Goal: Task Accomplishment & Management: Complete application form

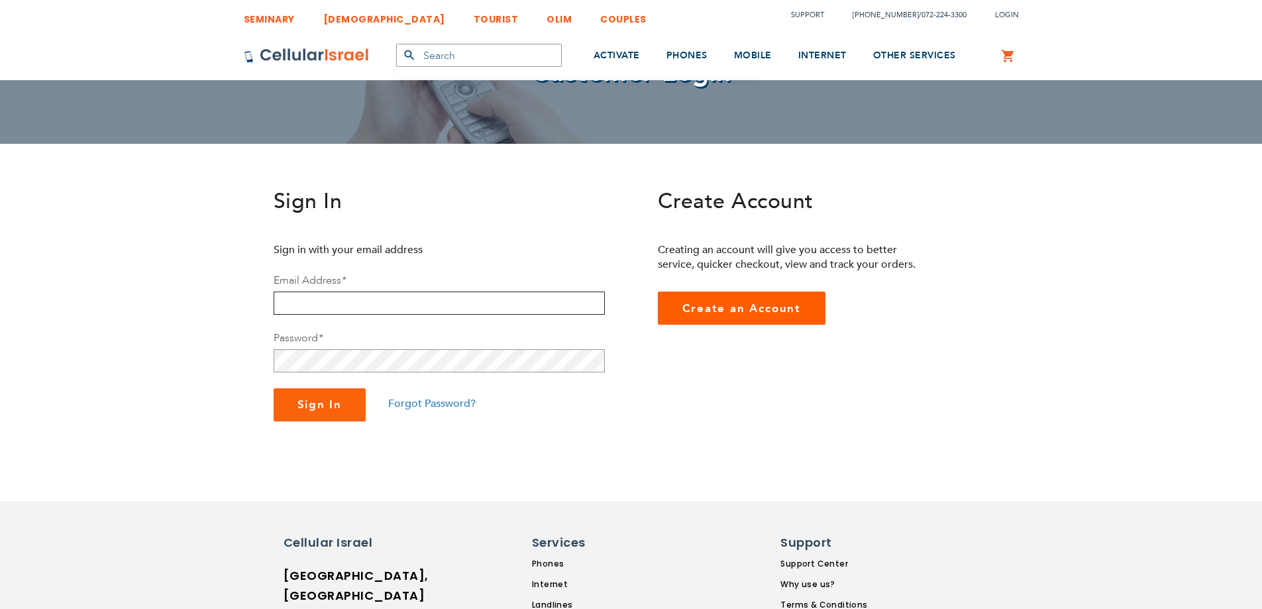
click at [523, 310] on input "email" at bounding box center [439, 303] width 331 height 23
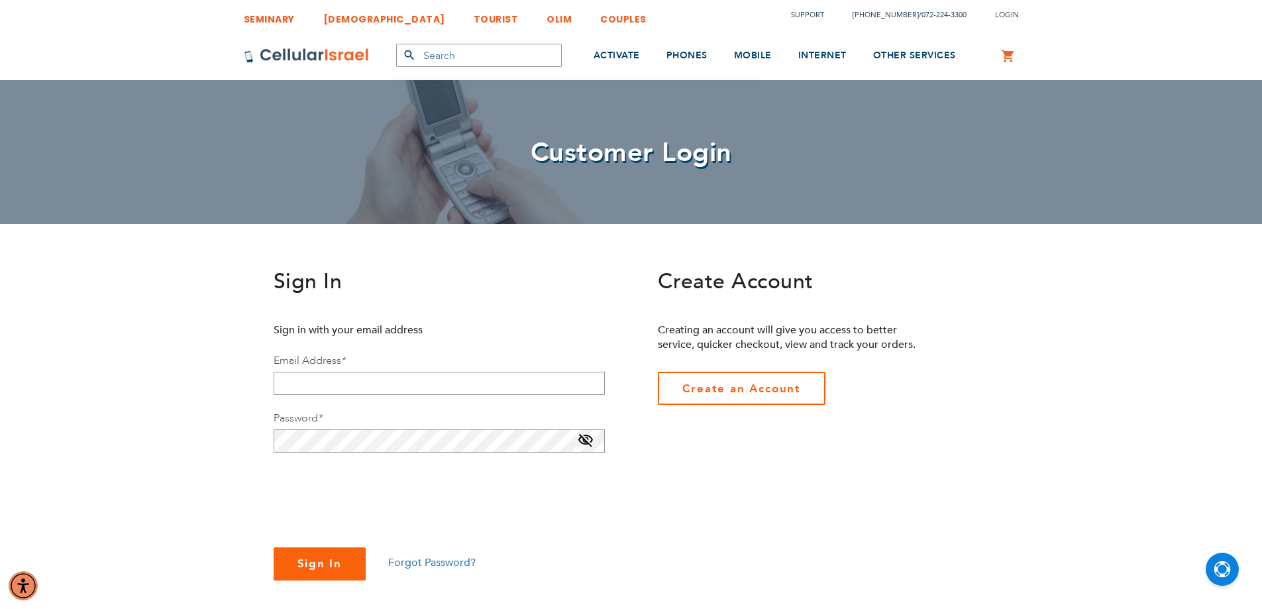
click at [747, 386] on span "Create an Account" at bounding box center [741, 388] width 119 height 15
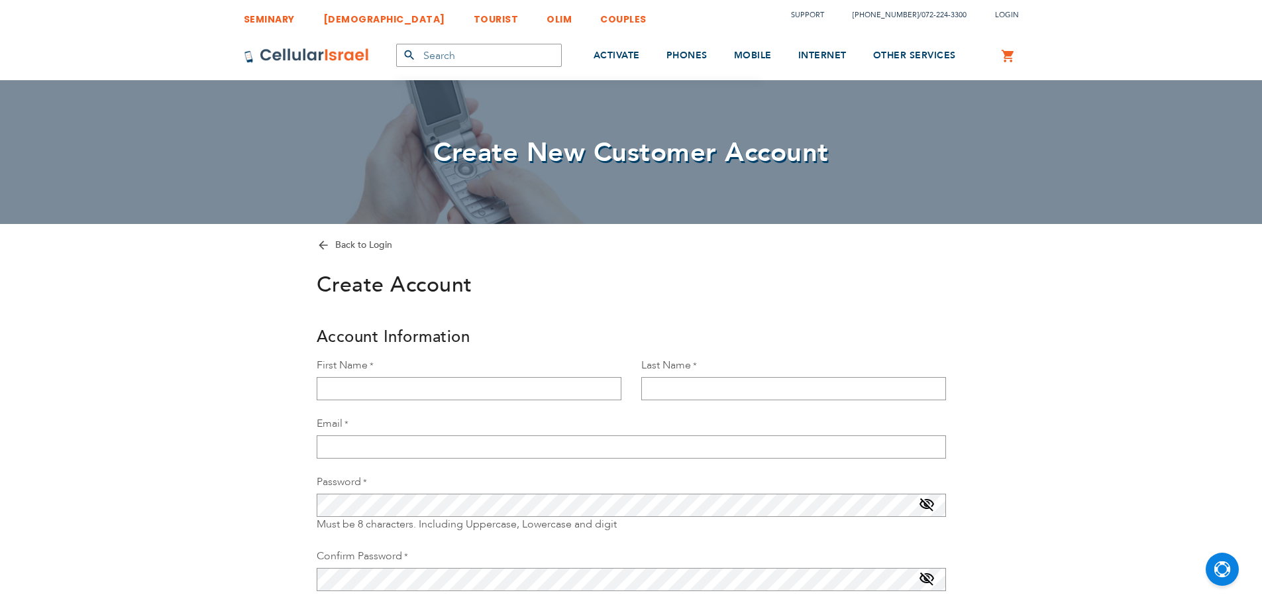
click at [525, 376] on div "First Name" at bounding box center [469, 379] width 325 height 42
click at [533, 379] on input "First Name" at bounding box center [469, 388] width 305 height 23
click at [324, 390] on input "dasi" at bounding box center [469, 388] width 305 height 23
type input "Dasi"
click at [782, 390] on input "Last Name" at bounding box center [793, 388] width 305 height 23
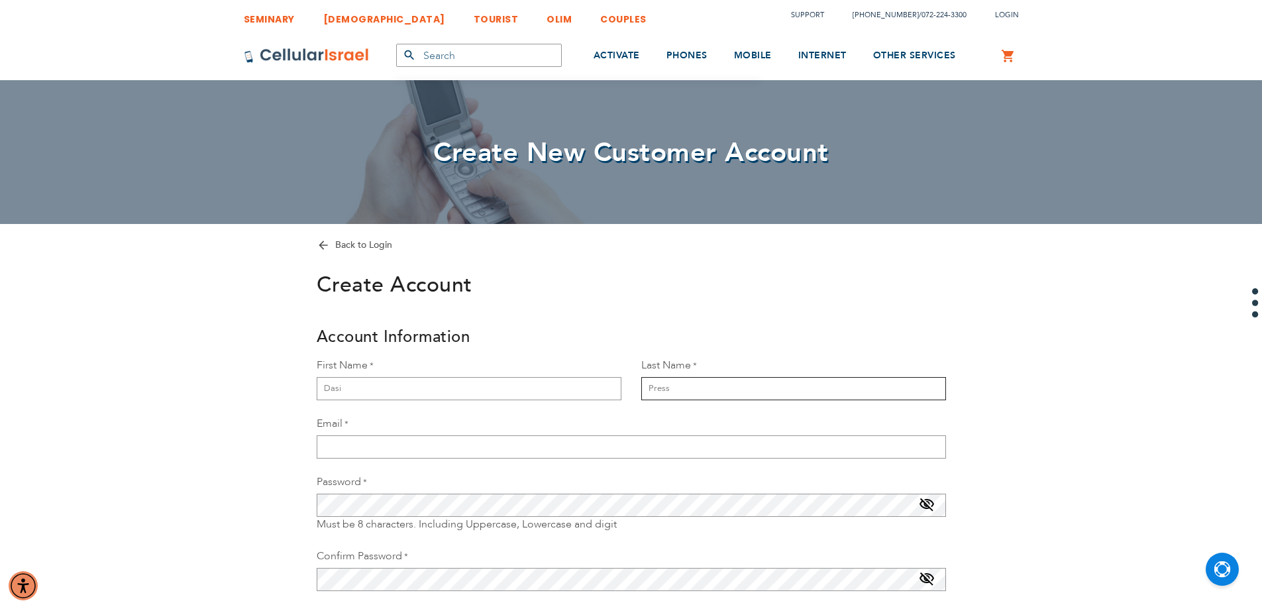
click at [757, 396] on input "Press" at bounding box center [793, 388] width 305 height 23
type input "Presser"
click at [492, 442] on input "Email" at bounding box center [631, 446] width 629 height 23
type input "[EMAIL_ADDRESS][DOMAIN_NAME]"
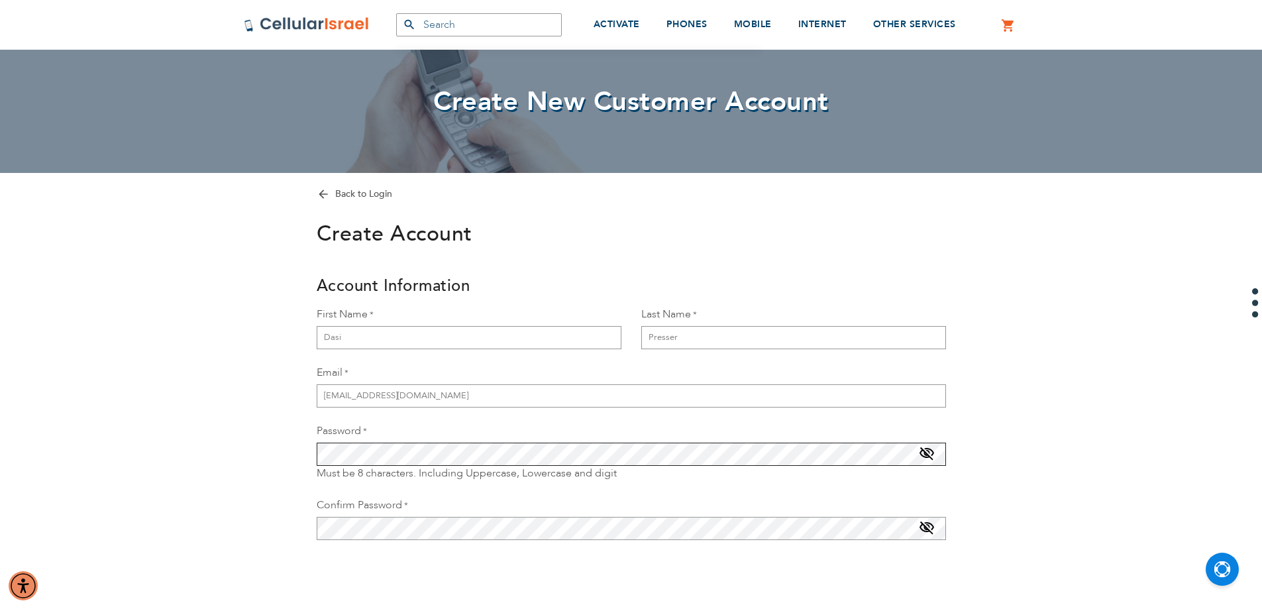
scroll to position [199, 0]
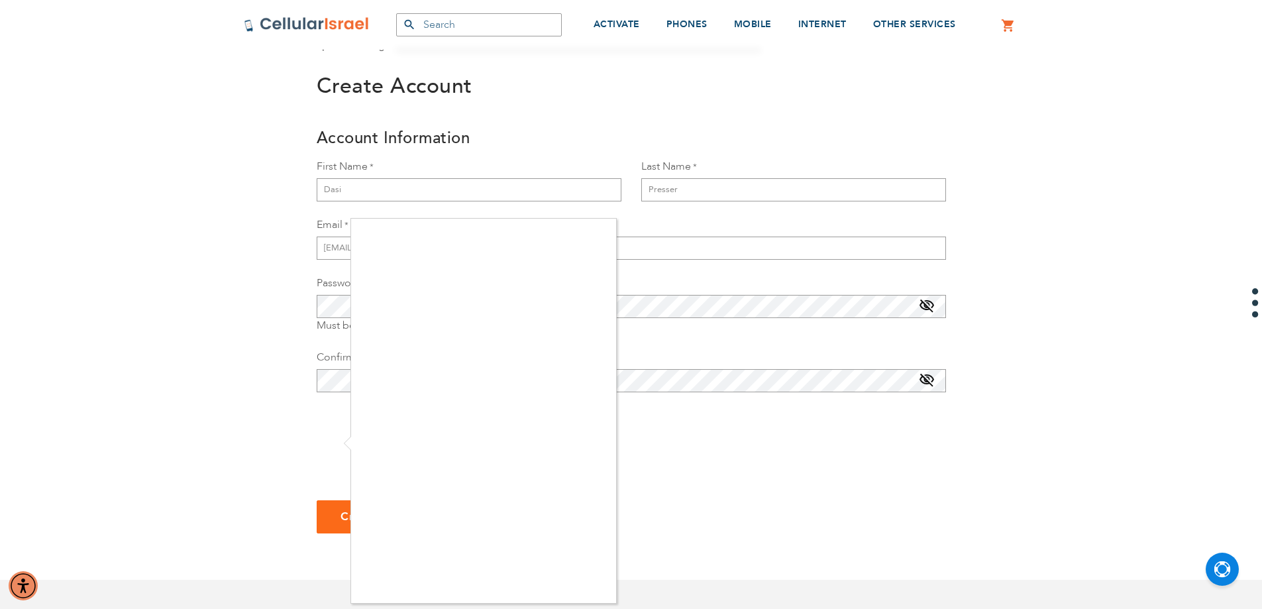
checkbox input "true"
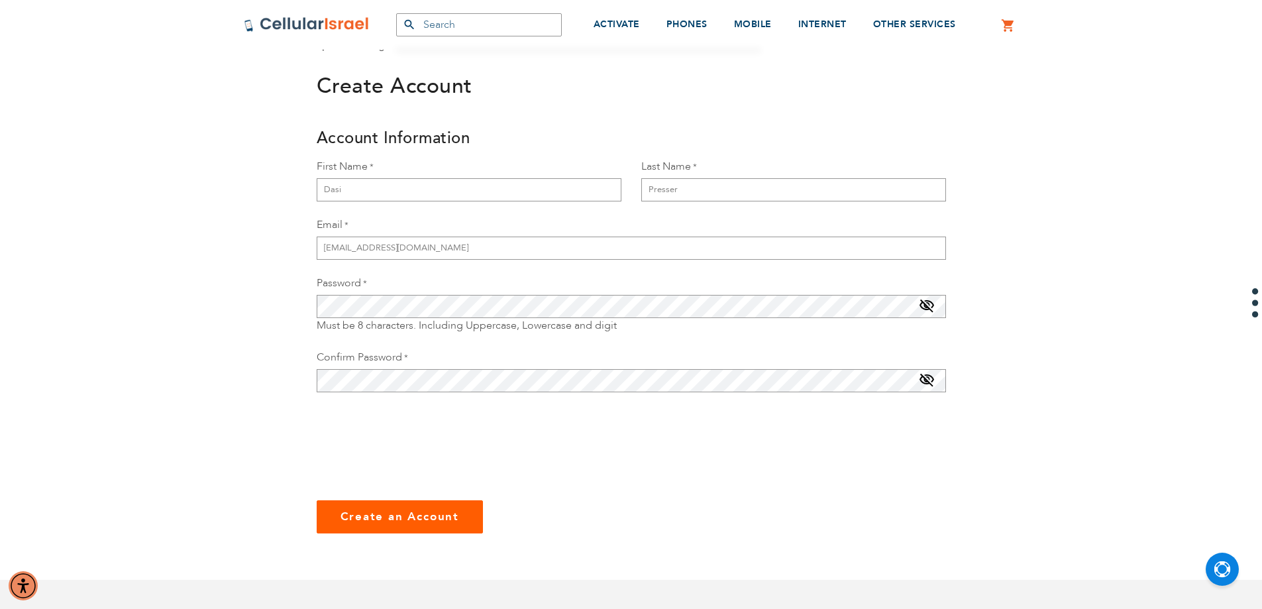
click at [390, 512] on span "Create an Account" at bounding box center [400, 516] width 119 height 15
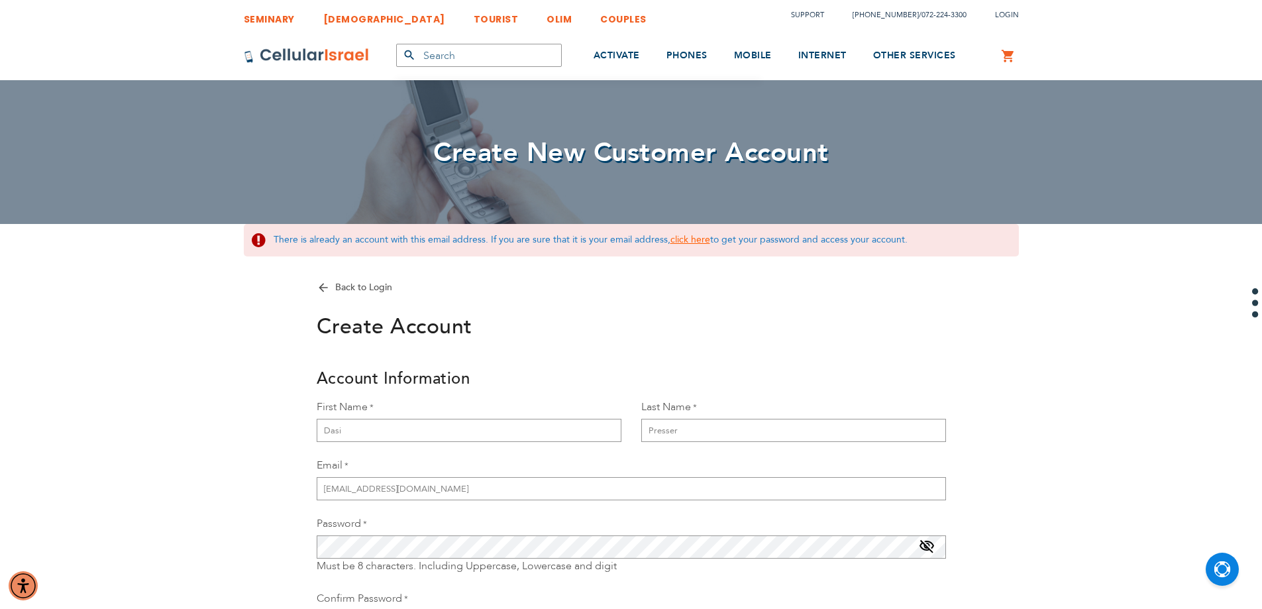
click at [699, 244] on link "click here" at bounding box center [691, 239] width 40 height 13
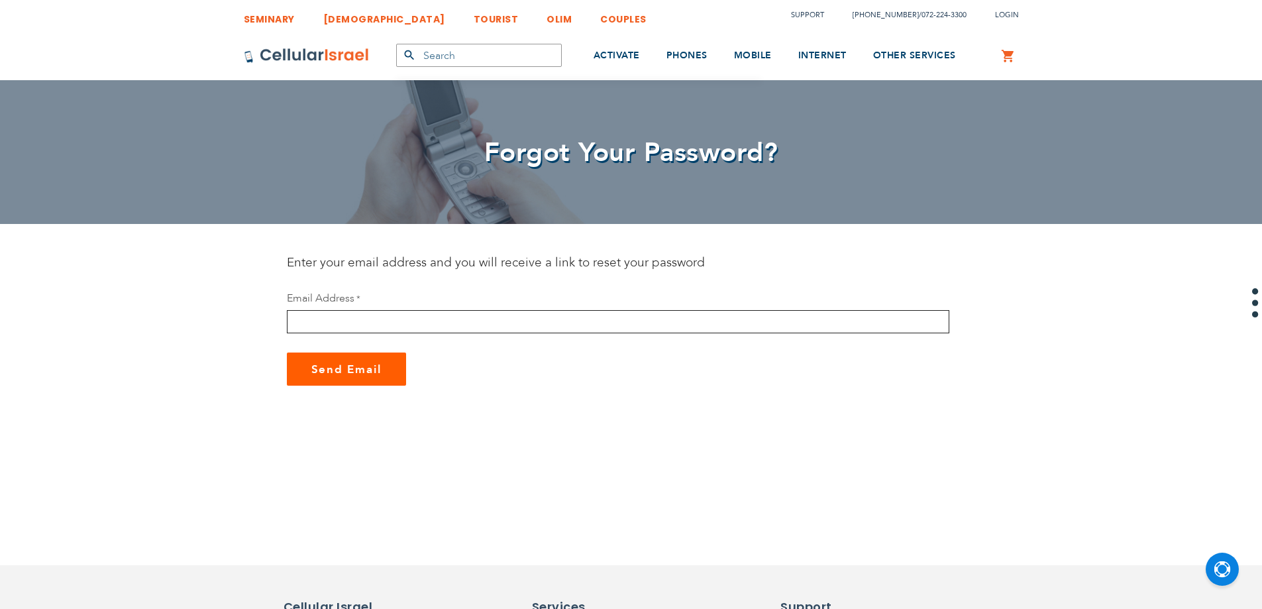
click at [587, 324] on input "email" at bounding box center [618, 321] width 663 height 23
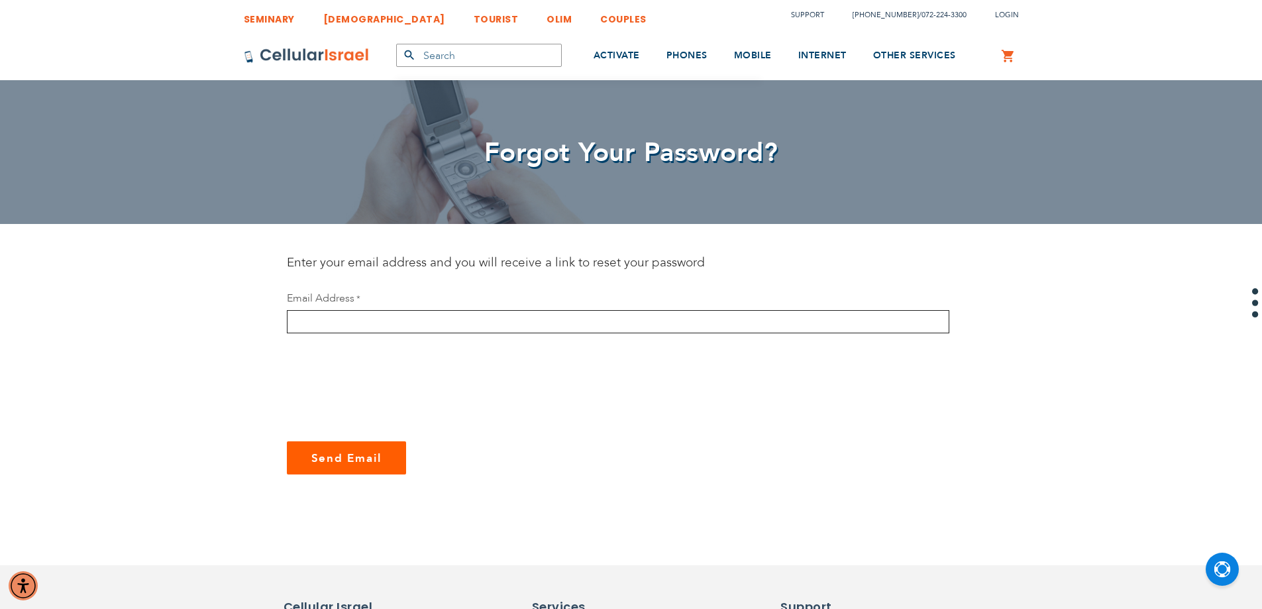
type input "[EMAIL_ADDRESS][DOMAIN_NAME]"
checkbox input "true"
click at [332, 457] on span "Send Email" at bounding box center [346, 458] width 70 height 15
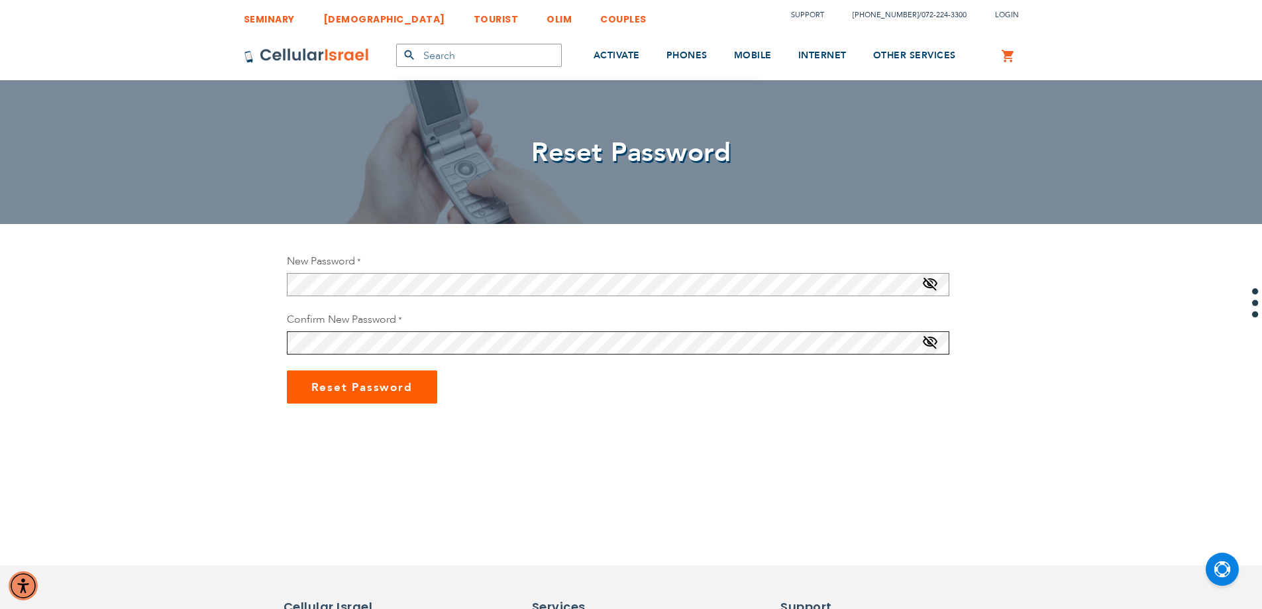
click at [287, 370] on button "Reset Password" at bounding box center [362, 386] width 150 height 33
click at [272, 284] on div "SEMINARY YESHIVA TOURIST OLIM COUPLES Support [PHONE_NUMBER] / [PHONE_NUMBER] L…" at bounding box center [631, 574] width 1262 height 1148
click at [360, 394] on span "Reset Password" at bounding box center [361, 401] width 101 height 15
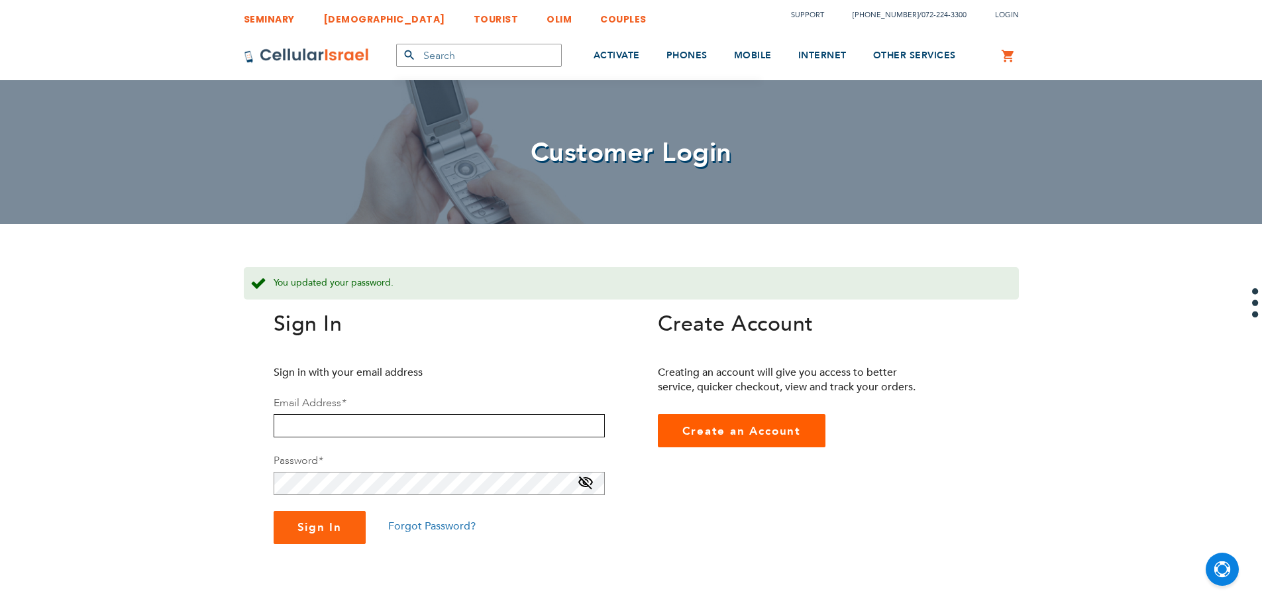
click at [372, 421] on input "email" at bounding box center [439, 425] width 331 height 23
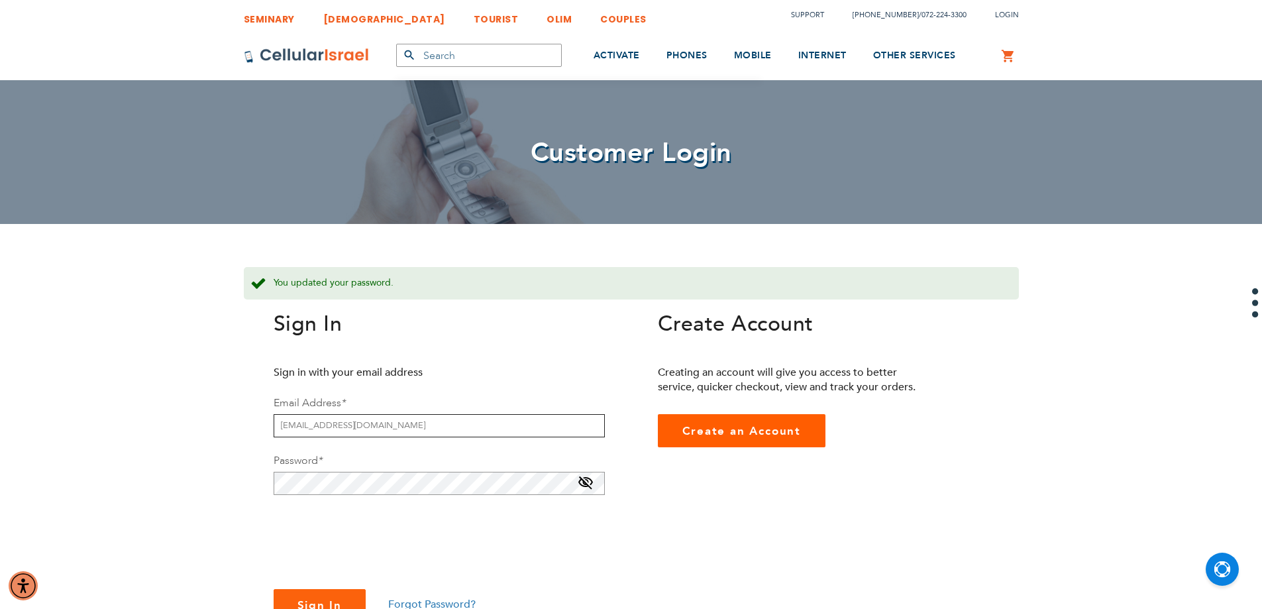
type input "hadassahkadar@gmail.com"
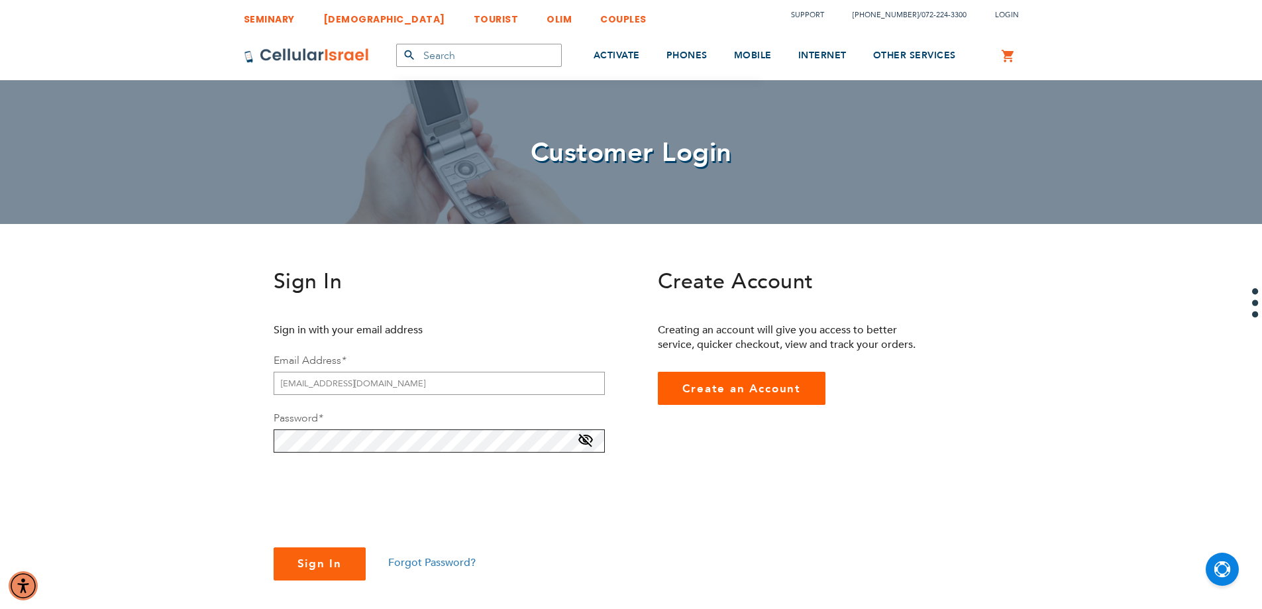
click at [274, 547] on button "Sign In" at bounding box center [320, 563] width 93 height 33
checkbox input "true"
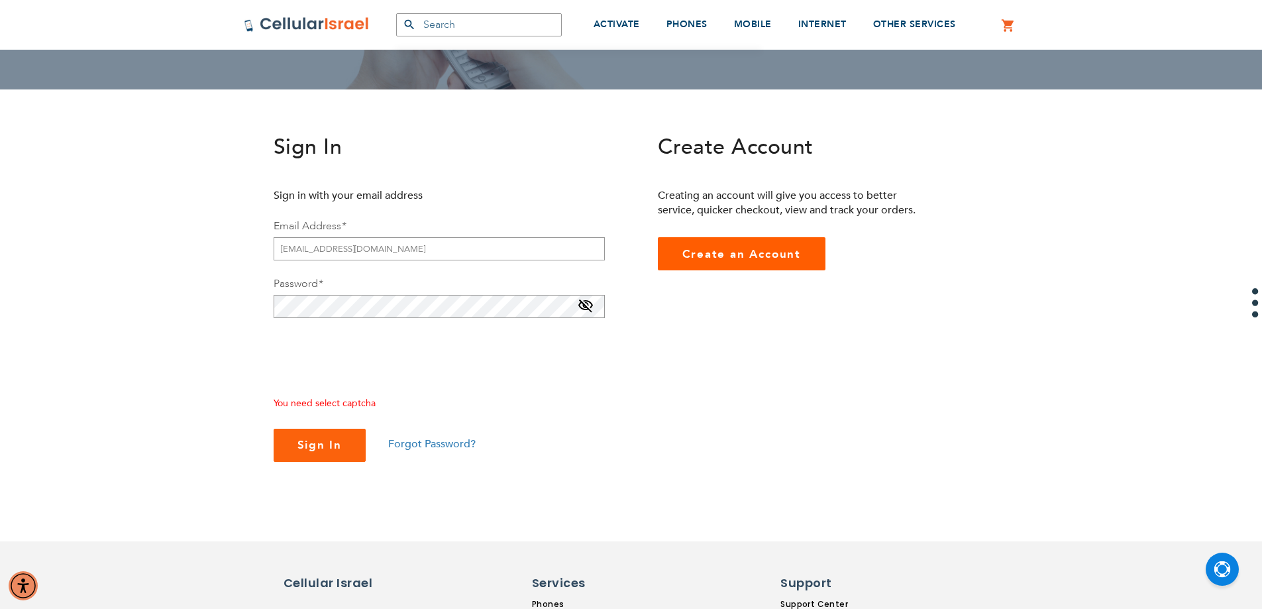
scroll to position [199, 0]
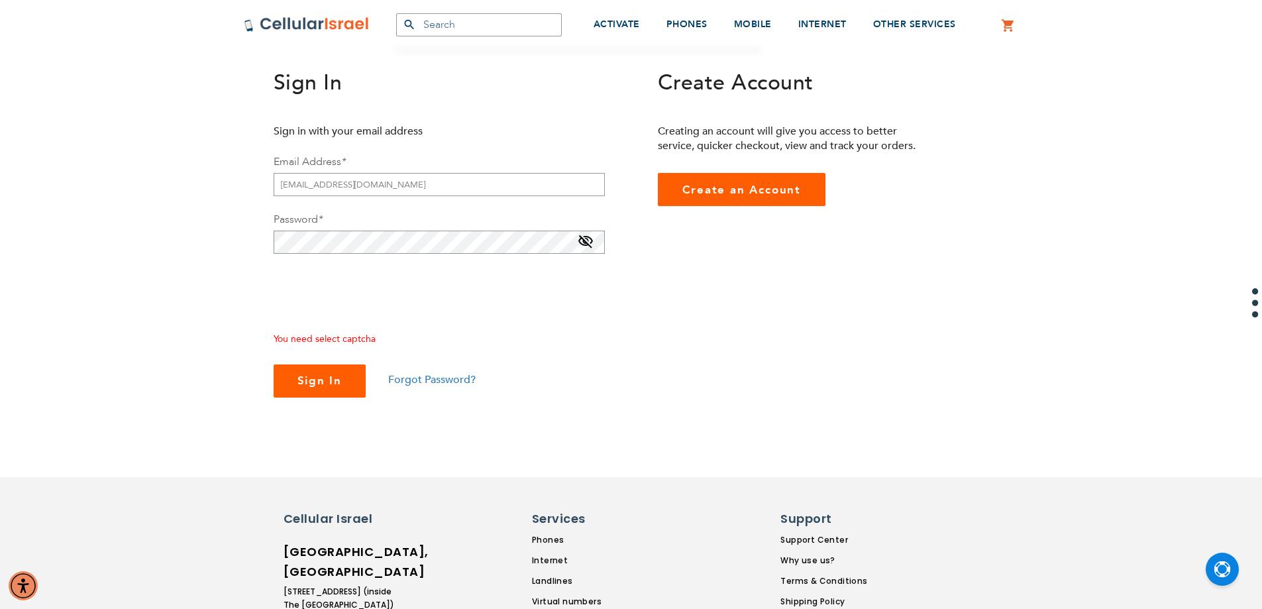
click at [317, 376] on span "Sign In" at bounding box center [319, 380] width 45 height 15
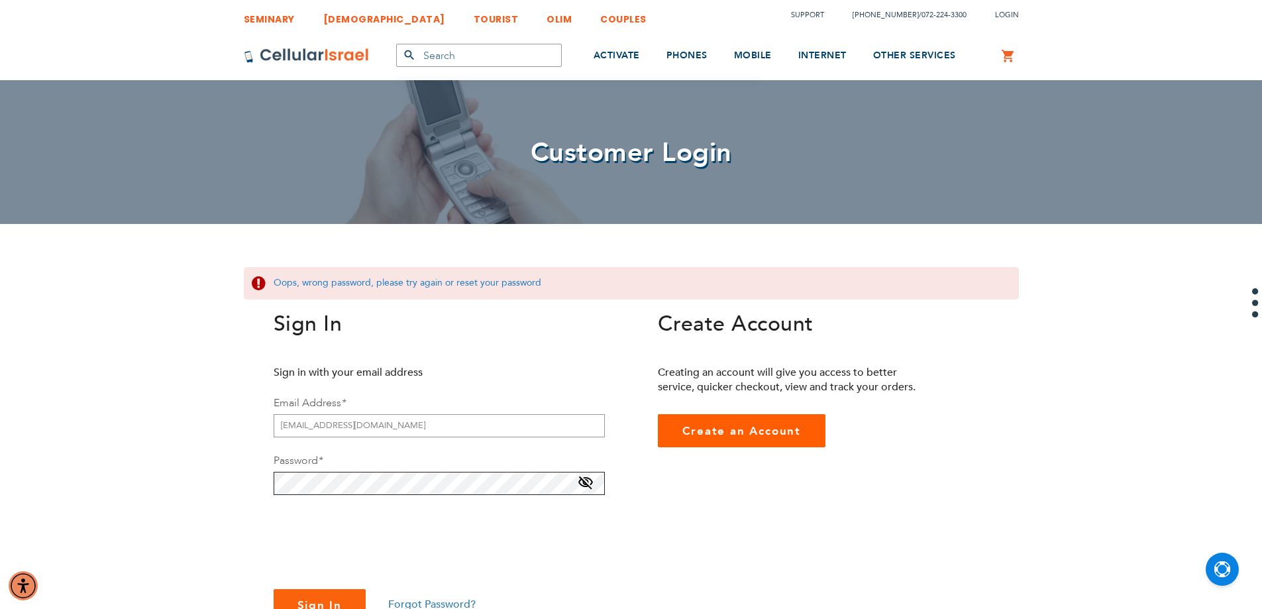
click at [274, 589] on button "Sign In" at bounding box center [320, 605] width 93 height 33
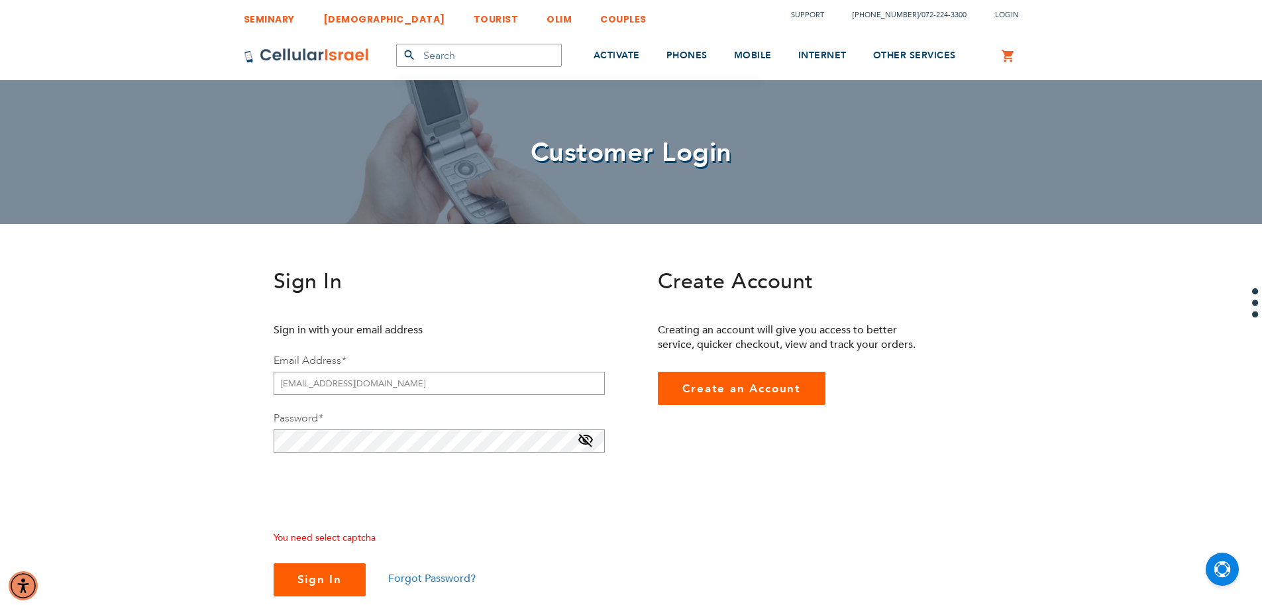
click at [305, 573] on span "Sign In" at bounding box center [319, 579] width 45 height 15
checkbox input "true"
click at [312, 579] on span "Sign In" at bounding box center [319, 579] width 45 height 15
